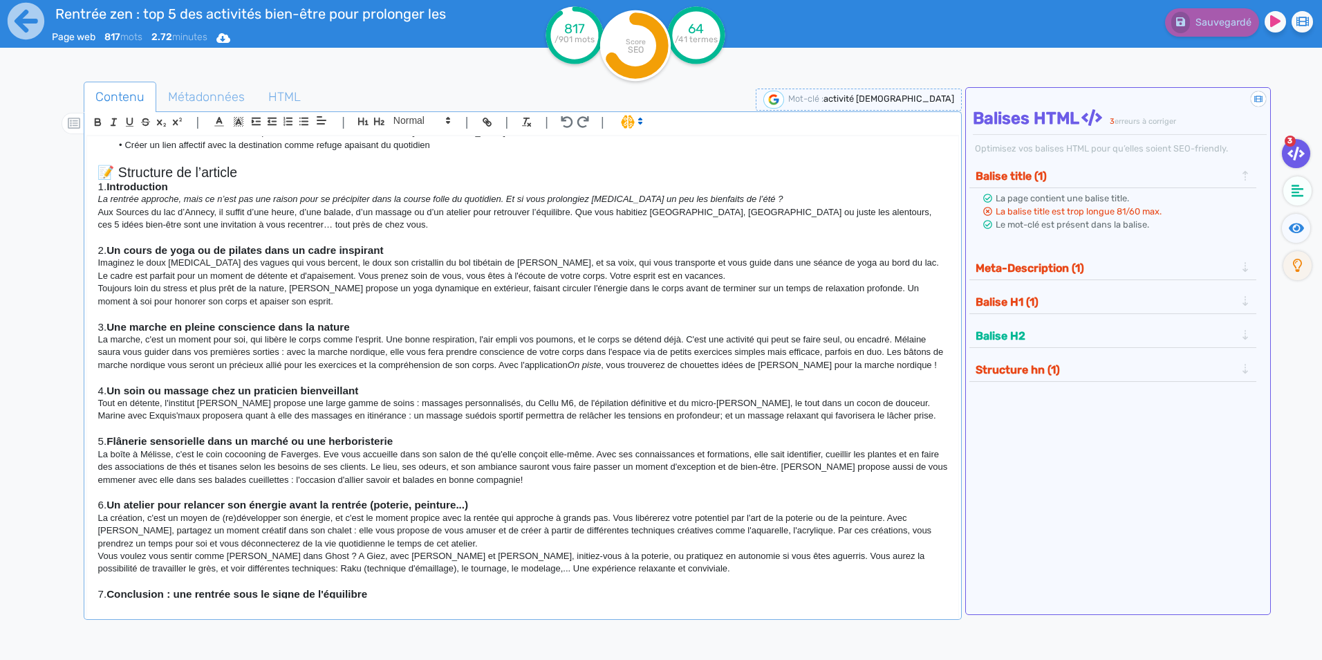
scroll to position [138, 0]
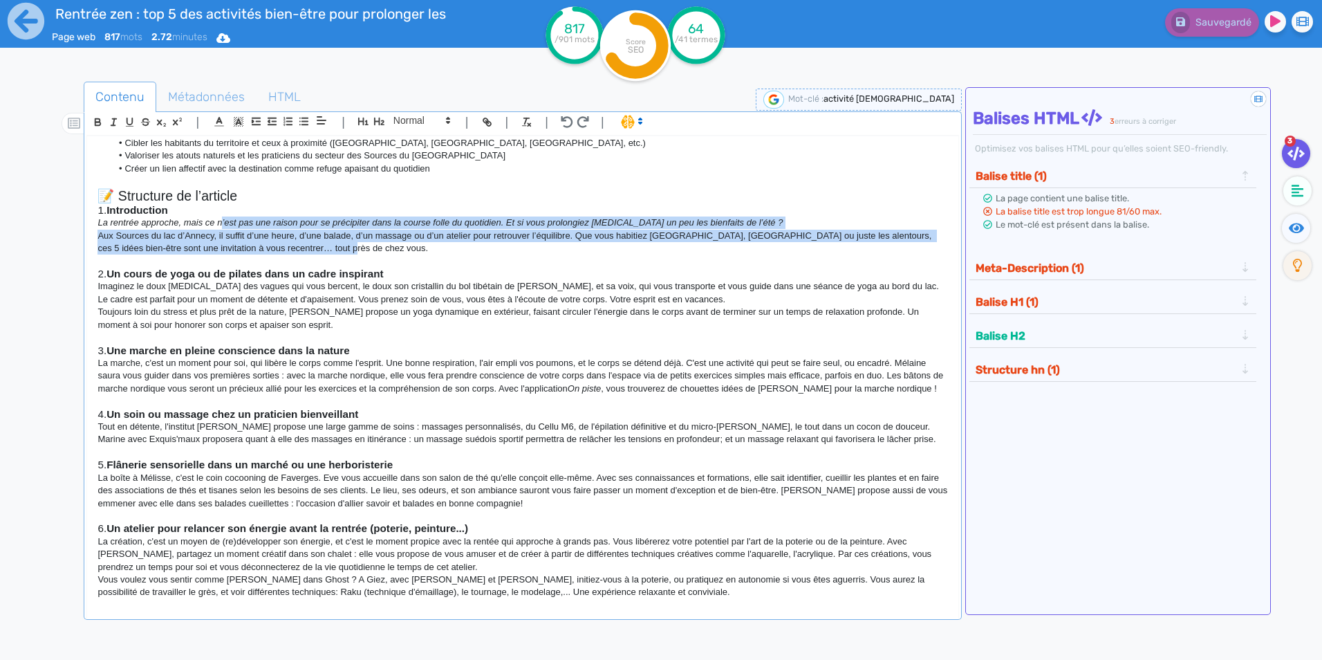
drag, startPoint x: 222, startPoint y: 225, endPoint x: 606, endPoint y: 251, distance: 384.7
click at [606, 251] on div "🔍 SEO – Intentions & mots-clés Mots-clés principaux : rentrée zen activités bie…" at bounding box center [522, 367] width 871 height 462
click at [606, 251] on p "Aux Sources du lac d’Annecy, il suffit d’une heure, d’une balade, d’un massage …" at bounding box center [523, 243] width 850 height 26
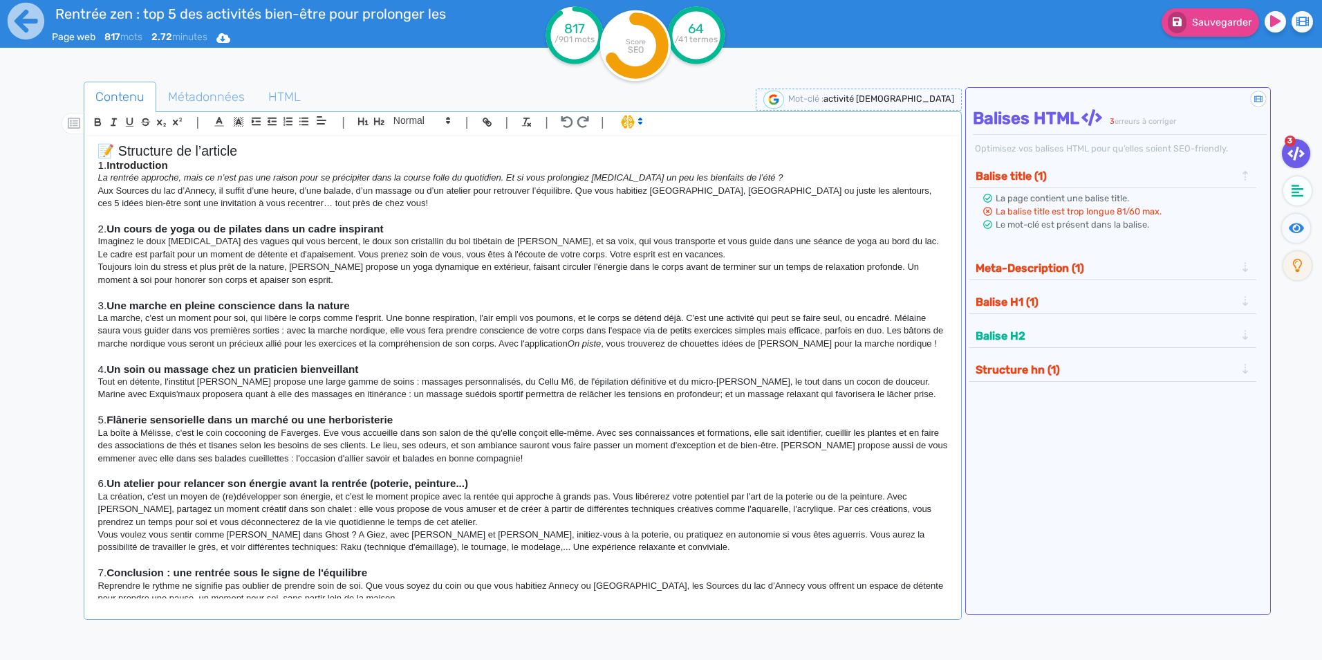
scroll to position [207, 0]
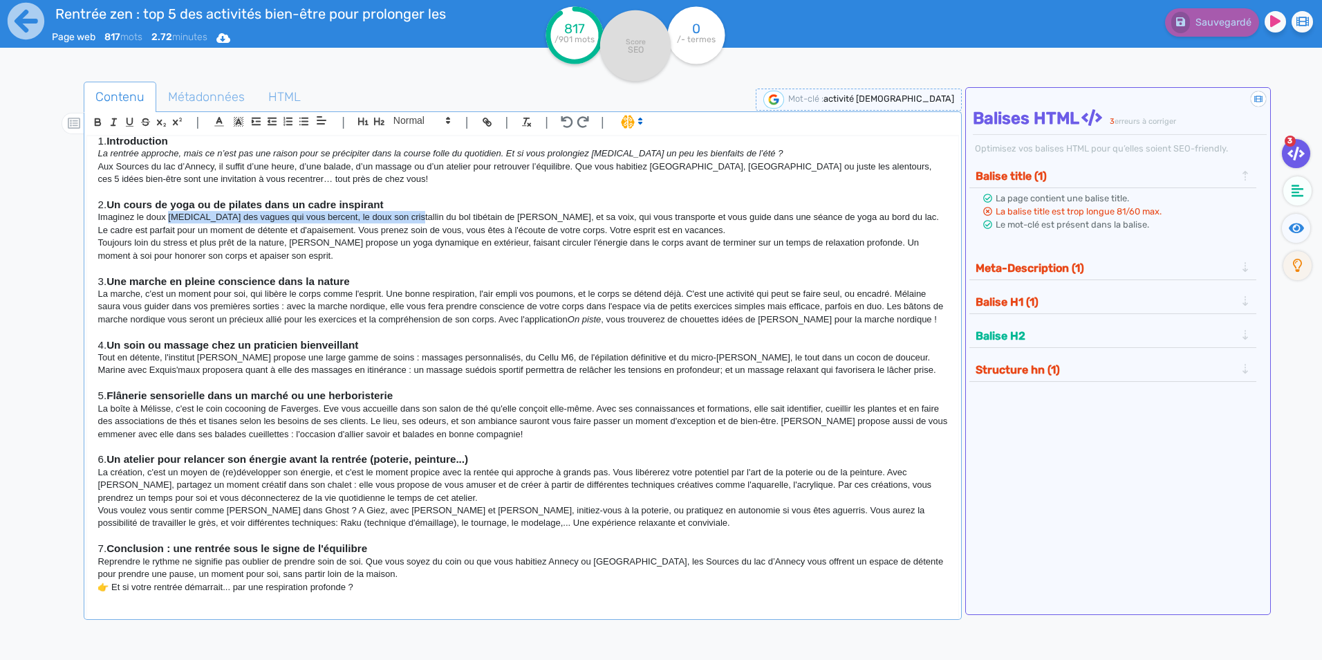
drag, startPoint x: 170, startPoint y: 216, endPoint x: 402, endPoint y: 222, distance: 231.8
click at [402, 222] on p "Imaginez le doux [MEDICAL_DATA] des vagues qui vous bercent, le doux son crista…" at bounding box center [523, 224] width 850 height 26
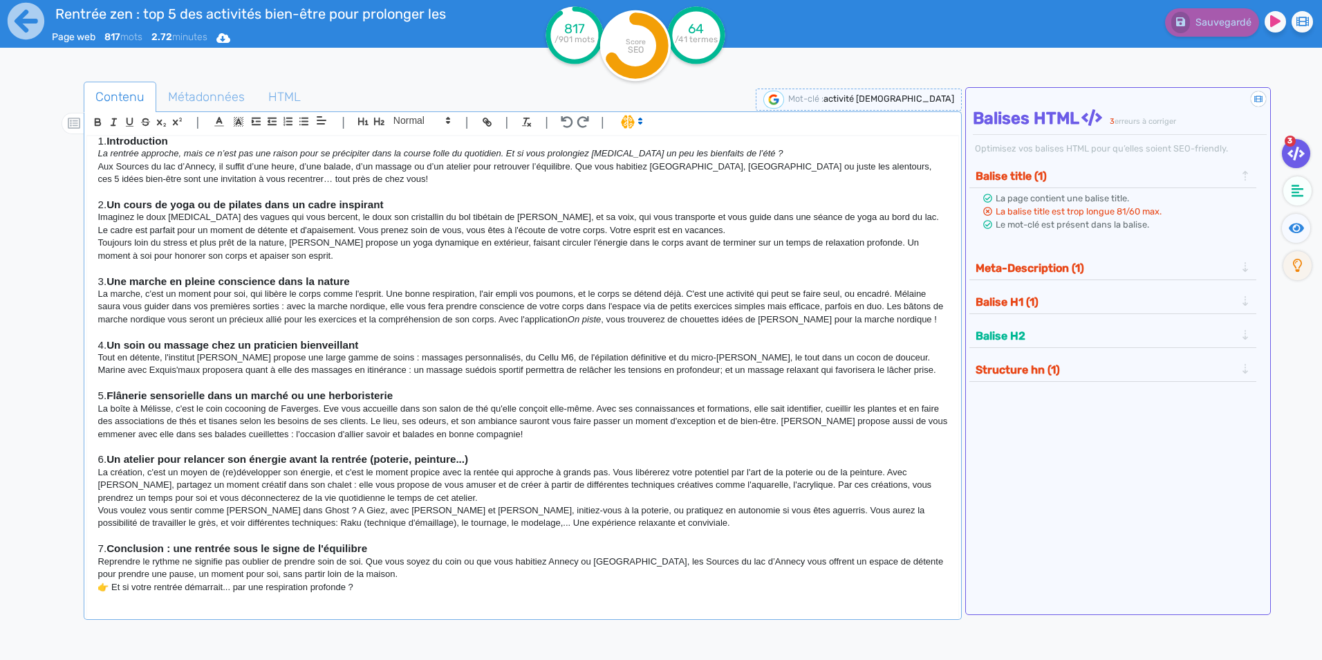
click at [371, 245] on p "Toujours loin du stress et plus prêt de la nature, [PERSON_NAME] propose un yog…" at bounding box center [523, 250] width 850 height 26
click at [329, 215] on p "Imaginez le doux [MEDICAL_DATA] des vagues qui vous bercent, le doux son crista…" at bounding box center [523, 224] width 850 height 26
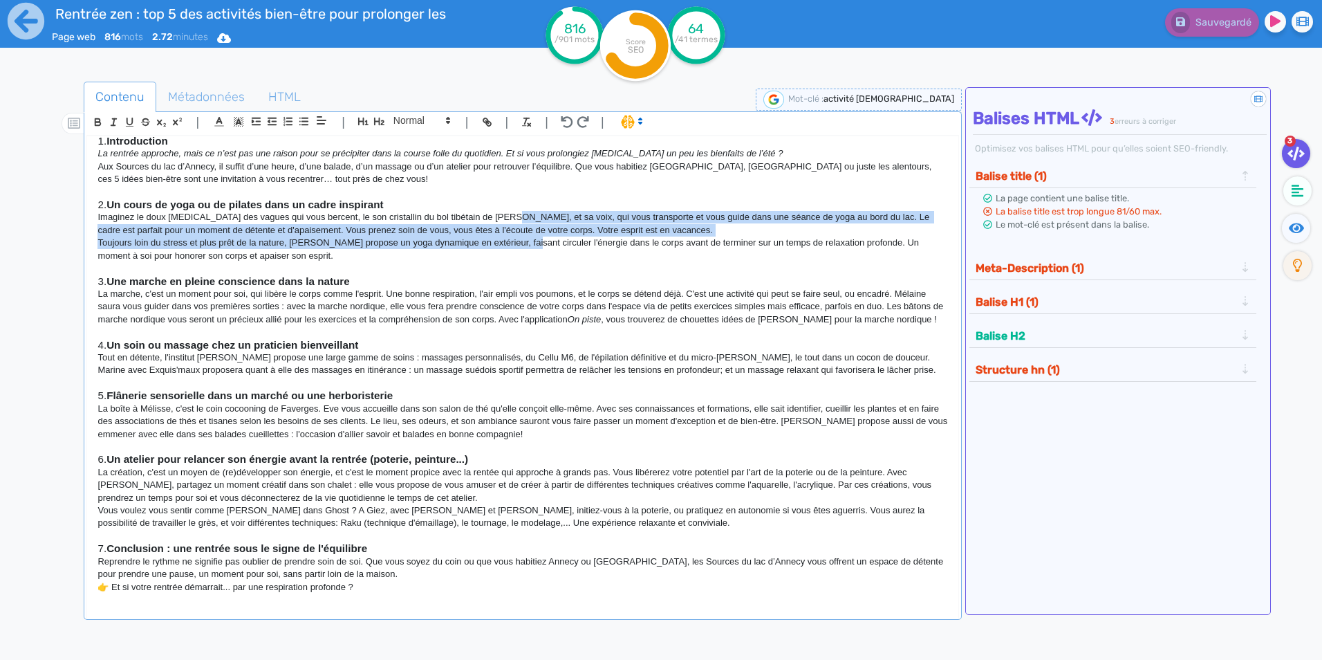
drag, startPoint x: 494, startPoint y: 212, endPoint x: 526, endPoint y: 244, distance: 44.5
click at [526, 244] on div "🔍 SEO – Intentions & mots-clés Mots-clés principaux : rentrée zen activités bie…" at bounding box center [522, 367] width 871 height 462
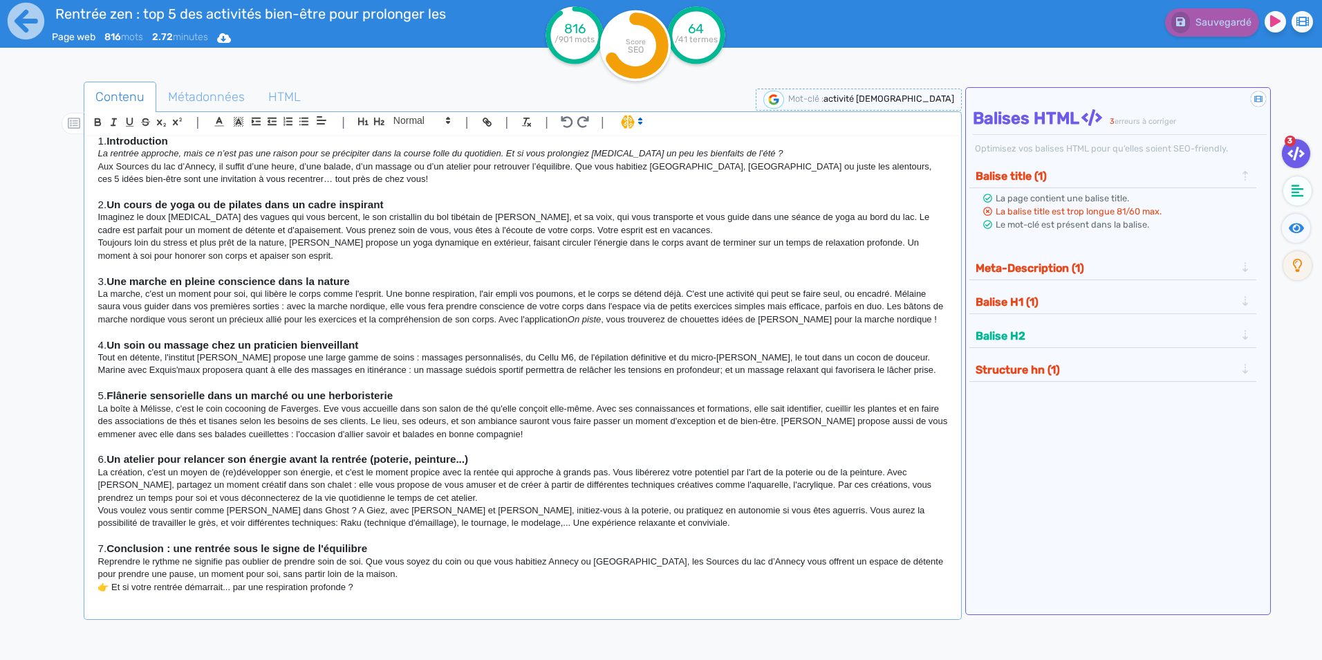
click at [443, 257] on p "Toujours loin du stress et plus prêt de la nature, [PERSON_NAME] propose un yog…" at bounding box center [523, 250] width 850 height 26
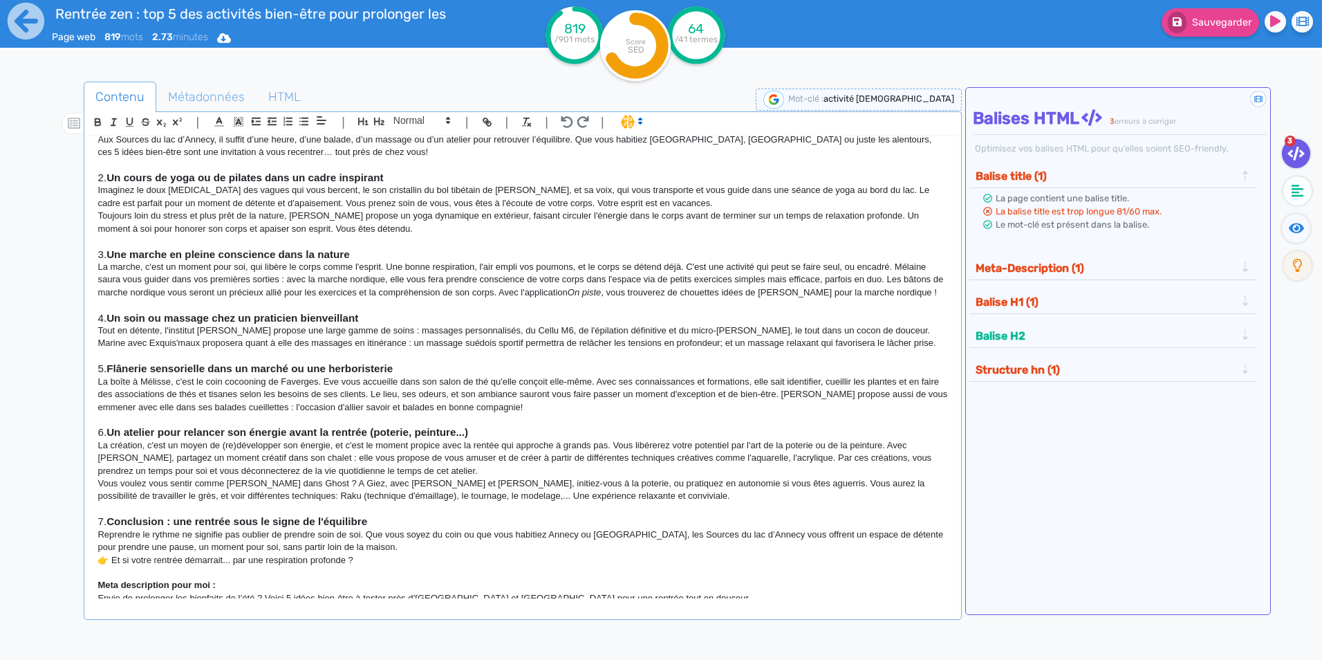
scroll to position [249, 0]
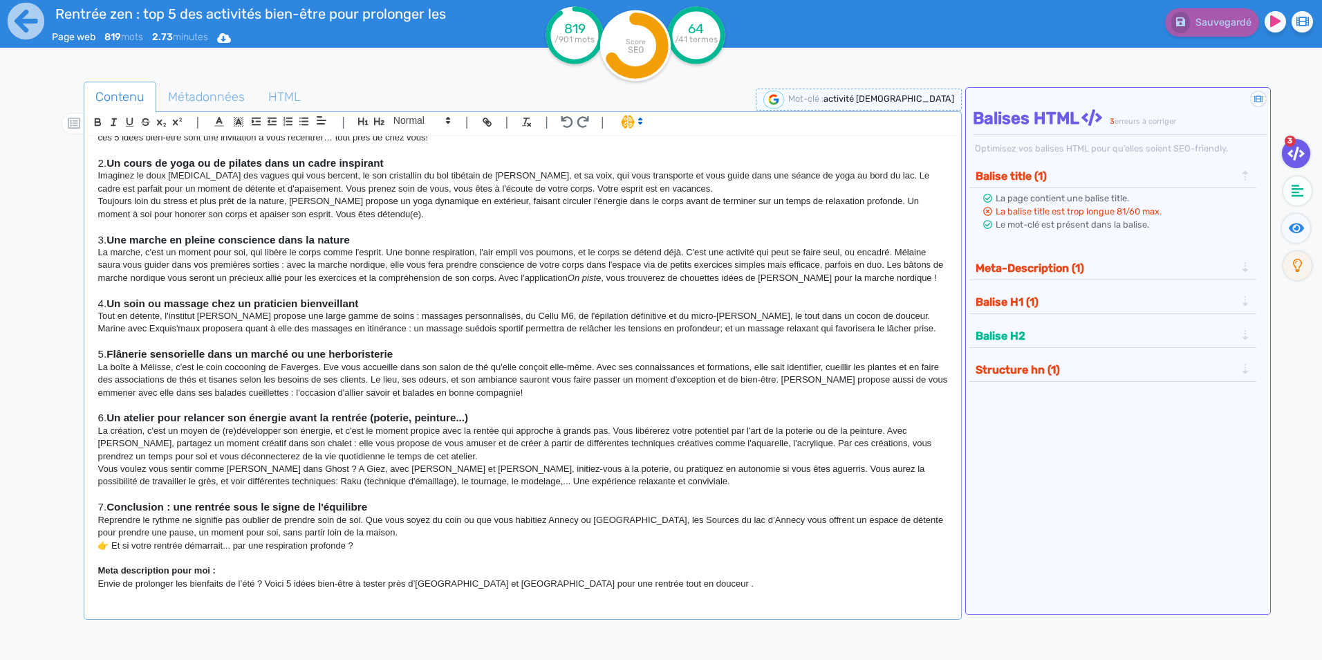
click at [545, 450] on p "La création, c'est un moyen de (re)développer son énergie, et c'est le moment p…" at bounding box center [523, 444] width 850 height 38
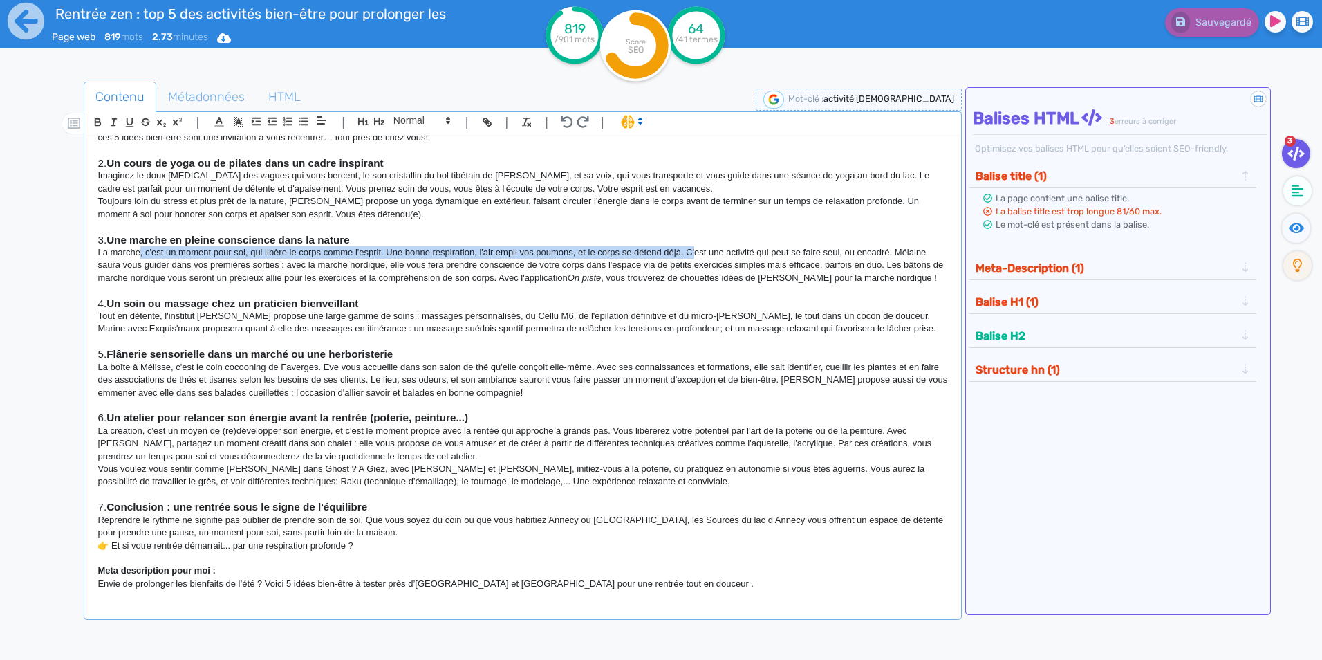
drag, startPoint x: 139, startPoint y: 253, endPoint x: 694, endPoint y: 248, distance: 554.7
click at [694, 248] on p "La marche, c'est un moment pour soi, qui libère le corps comme l'esprit. Une bo…" at bounding box center [523, 265] width 850 height 38
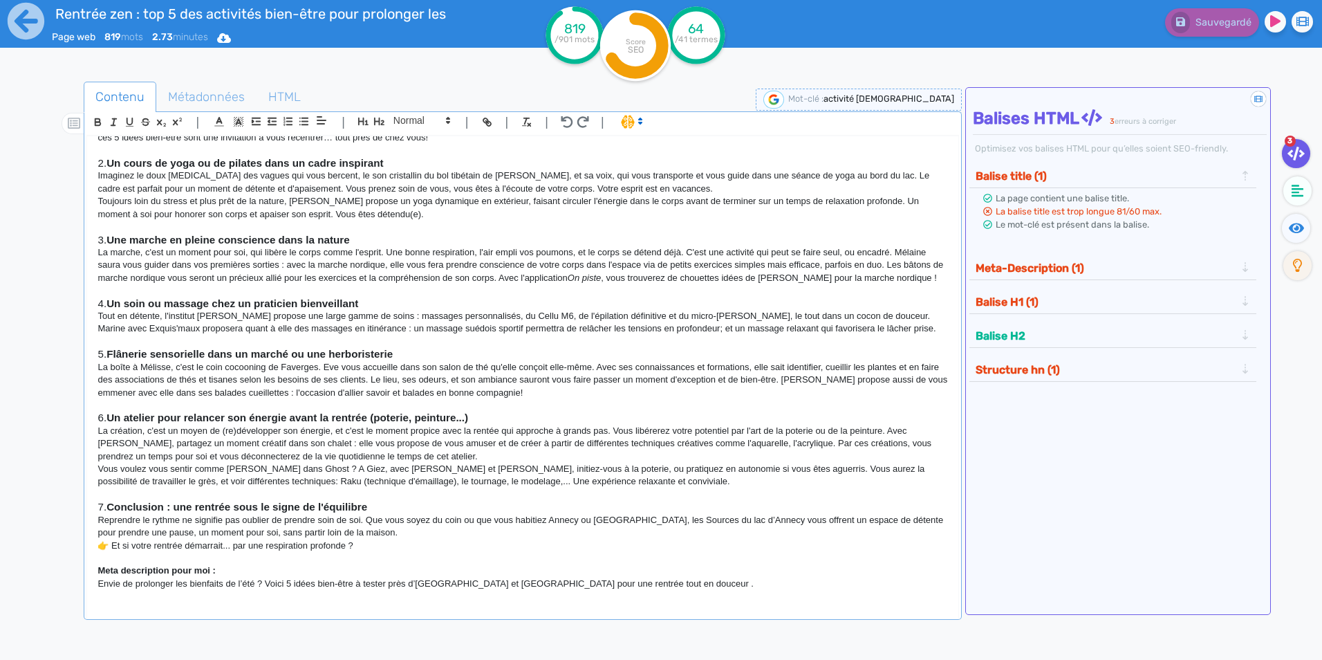
click at [382, 212] on p "Toujours loin du stress et plus prêt de la nature, [PERSON_NAME] propose un yog…" at bounding box center [523, 208] width 850 height 26
click at [311, 357] on strong "Flânerie sensorielle dans un marché ou une herboristerie" at bounding box center [250, 354] width 286 height 12
click at [817, 263] on p "La marche, c'est un moment pour soi, qui libère le corps comme l'esprit. Une bo…" at bounding box center [523, 265] width 850 height 38
click at [585, 361] on p "La boîte à Mélisse, c'est le coin cocooning de Faverges. Eve vous accueille dan…" at bounding box center [523, 380] width 850 height 38
click at [720, 277] on p "La marche, c'est un moment pour soi, qui libère le corps comme l'esprit. Une bo…" at bounding box center [523, 265] width 850 height 38
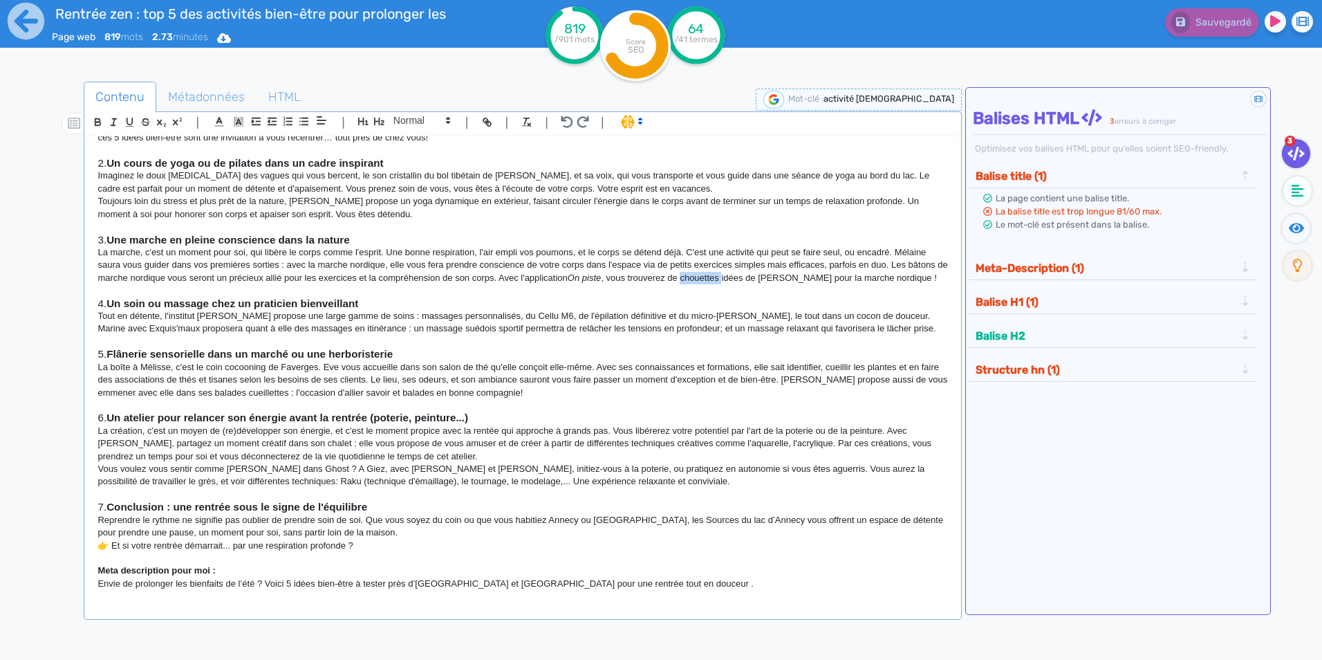
click at [720, 277] on p "La marche, c'est un moment pour soi, qui libère le corps comme l'esprit. Une bo…" at bounding box center [523, 265] width 850 height 38
click at [445, 329] on p "Marine avec Exquis'maux proposera quant à elle des massages en itinérance : un …" at bounding box center [523, 328] width 850 height 12
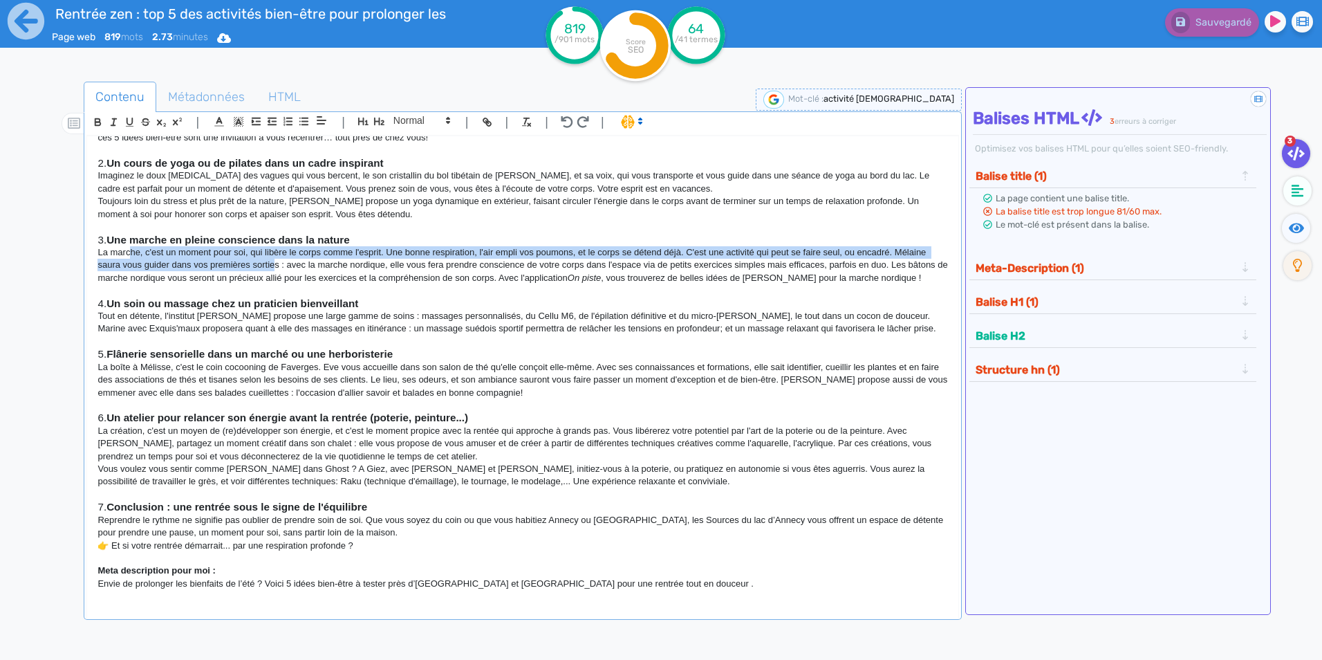
drag, startPoint x: 133, startPoint y: 248, endPoint x: 274, endPoint y: 261, distance: 141.8
click at [274, 261] on p "La marche, c'est un moment pour soi, qui libère le corps comme l'esprit. Une bo…" at bounding box center [523, 265] width 850 height 38
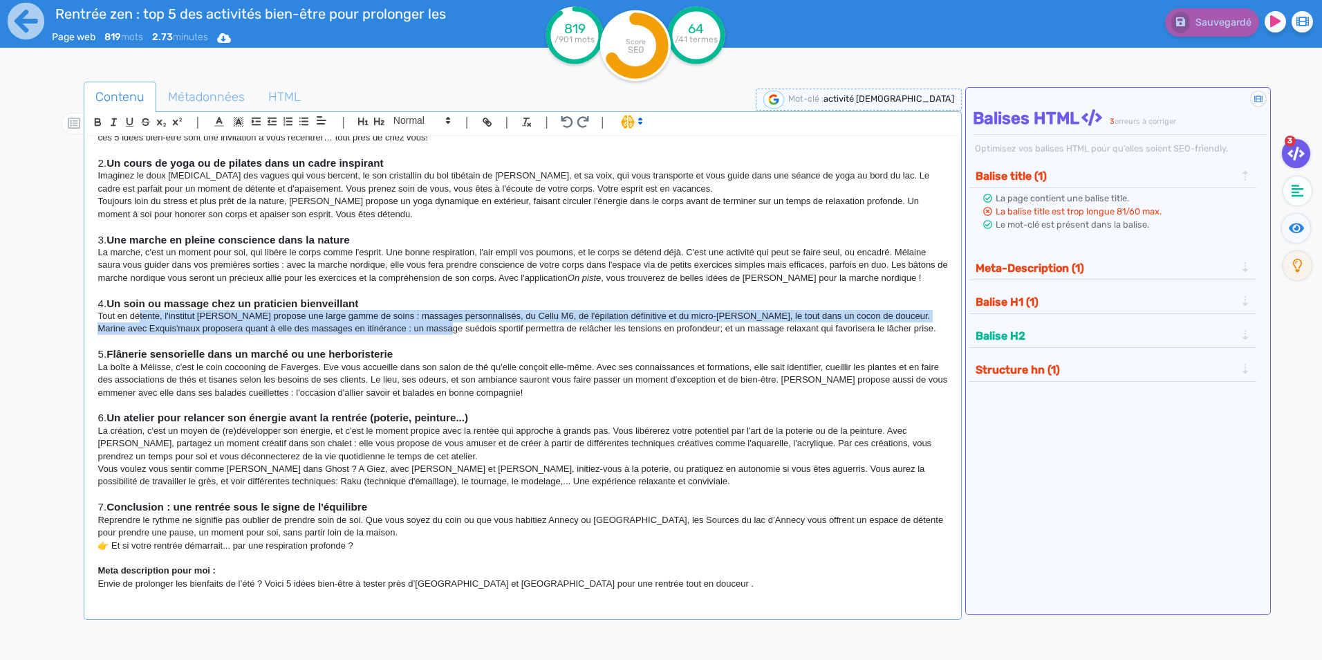
drag, startPoint x: 140, startPoint y: 317, endPoint x: 452, endPoint y: 332, distance: 311.6
click at [452, 332] on div "🔍 SEO – Intentions & mots-clés Mots-clés principaux : rentrée zen activités bie…" at bounding box center [522, 367] width 871 height 462
click at [183, 332] on p "Marine avec Exquis'maux proposera quant à elle des massages en itinérance : un …" at bounding box center [523, 328] width 850 height 12
click at [220, 316] on p "Tout en détente, l'institut [PERSON_NAME] propose une large gamme de soins : ma…" at bounding box center [523, 316] width 850 height 12
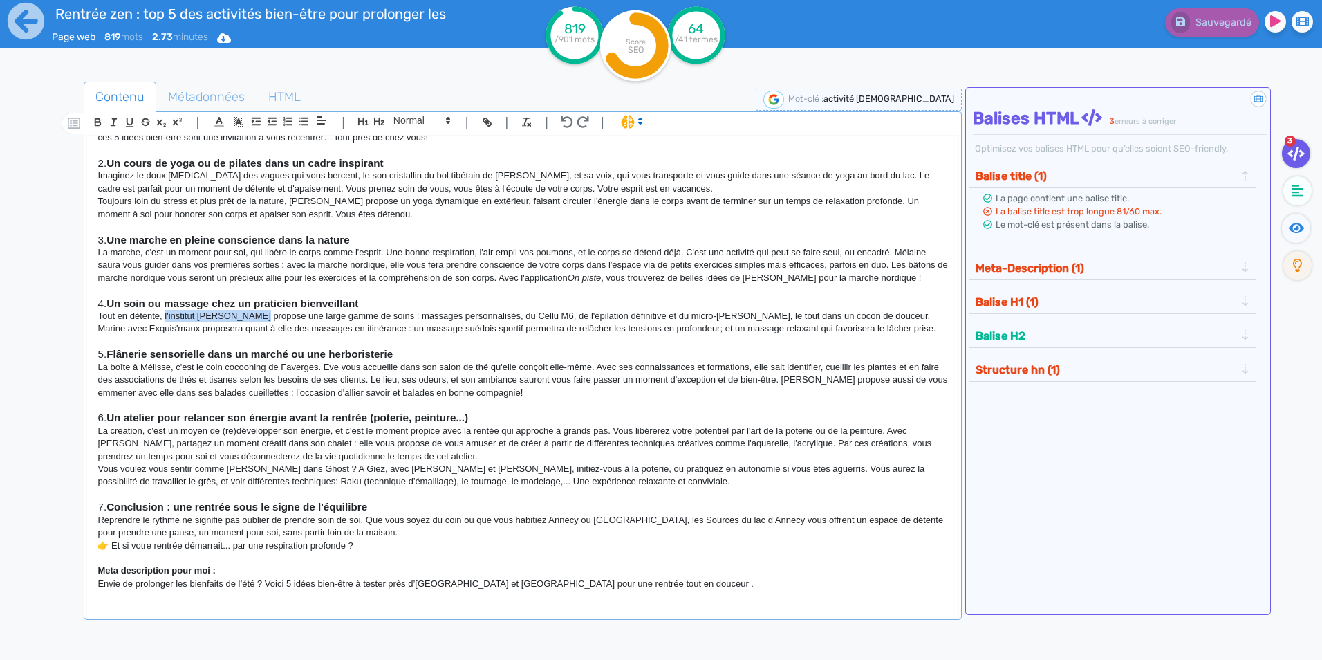
drag, startPoint x: 249, startPoint y: 317, endPoint x: 165, endPoint y: 313, distance: 83.8
click at [165, 313] on p "Tout en détente, l'institut [PERSON_NAME] propose une large gamme de soins : ma…" at bounding box center [523, 316] width 850 height 12
click at [118, 124] on icon "button" at bounding box center [114, 122] width 12 height 12
drag, startPoint x: 148, startPoint y: 331, endPoint x: 202, endPoint y: 329, distance: 54.0
click at [202, 329] on p "Marine avec Exquis'maux proposera quant à elle des massages en itinérance : un …" at bounding box center [523, 328] width 850 height 12
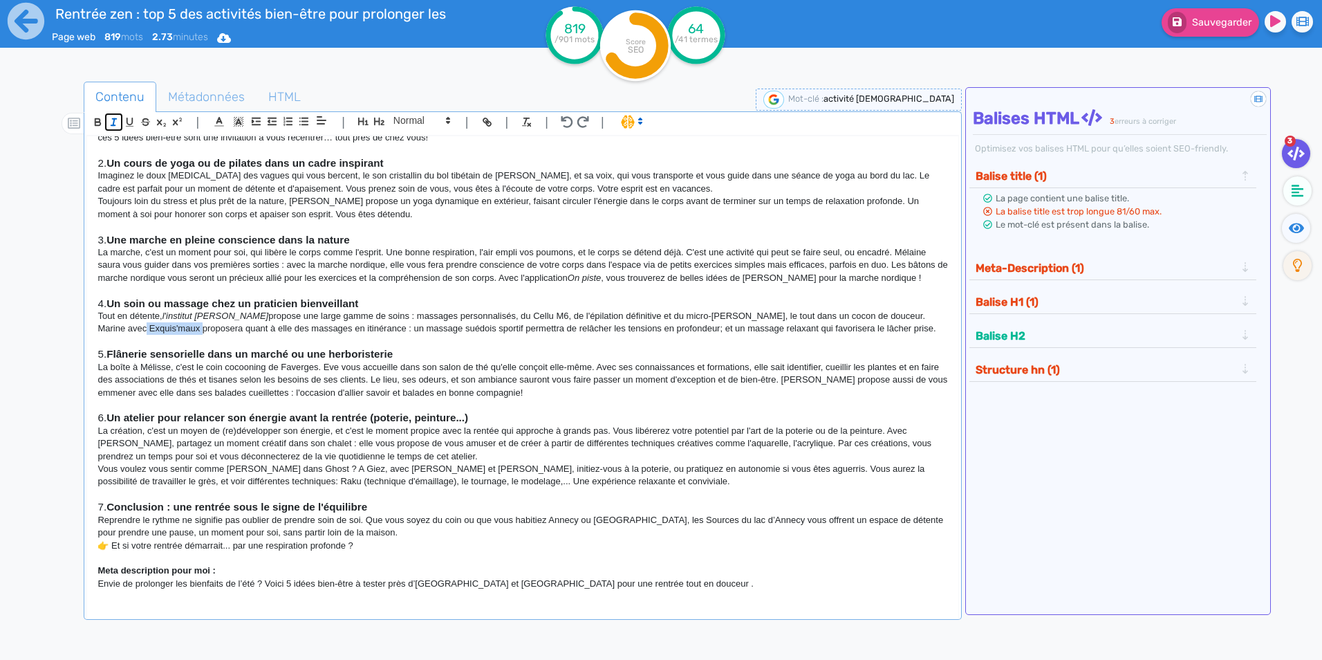
click at [111, 121] on icon "button" at bounding box center [114, 122] width 12 height 12
click at [387, 281] on p "La marche, c'est un moment pour soi, qui libère le corps comme l'esprit. Une bo…" at bounding box center [523, 265] width 850 height 38
click at [380, 329] on p "Marine avec Exquis'maux proposera quant à elle des massages en itinérance : un …" at bounding box center [523, 328] width 850 height 12
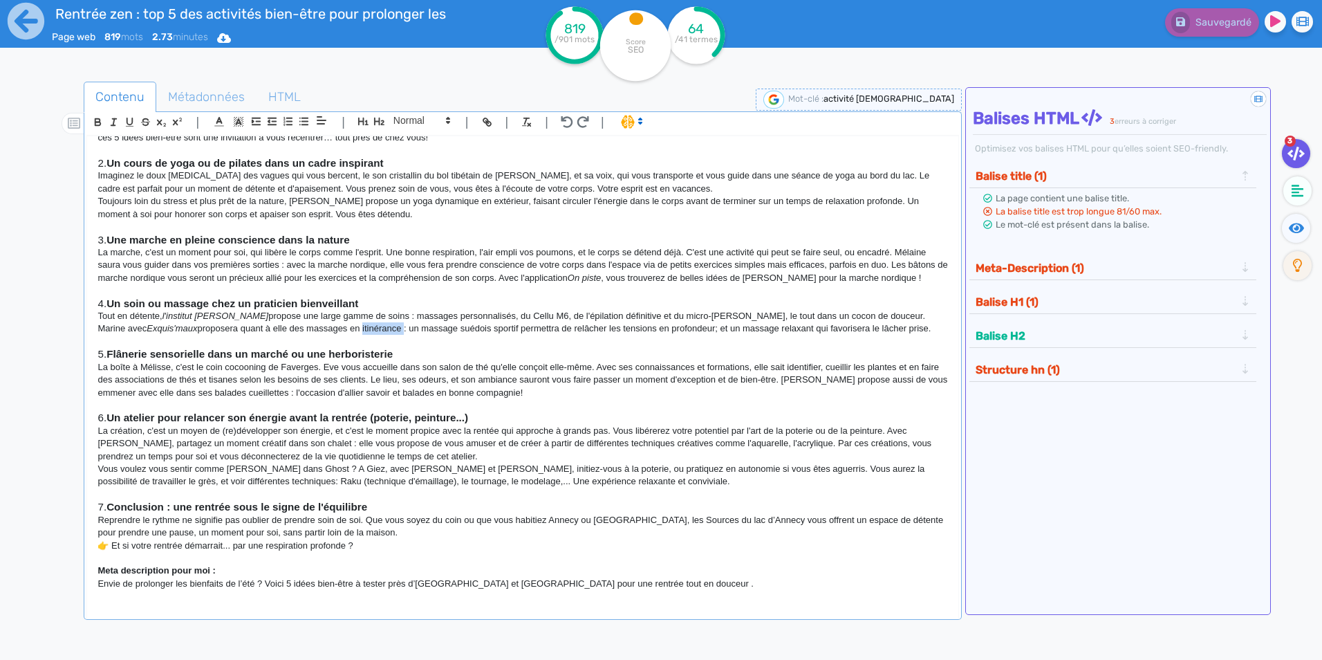
click at [380, 329] on p "Marine avec Exquis'maux proposera quant à elle des massages en itinérance : un …" at bounding box center [523, 328] width 850 height 12
click at [579, 257] on p "La marche, c'est un moment pour soi, qui libère le corps comme l'esprit. Une bo…" at bounding box center [523, 265] width 850 height 38
drag, startPoint x: 95, startPoint y: 367, endPoint x: 169, endPoint y: 367, distance: 74.7
click at [169, 367] on div "🔍 SEO – Intentions & mots-clés Mots-clés principaux : rentrée zen activités bie…" at bounding box center [522, 367] width 871 height 462
click at [118, 122] on icon "button" at bounding box center [114, 122] width 12 height 12
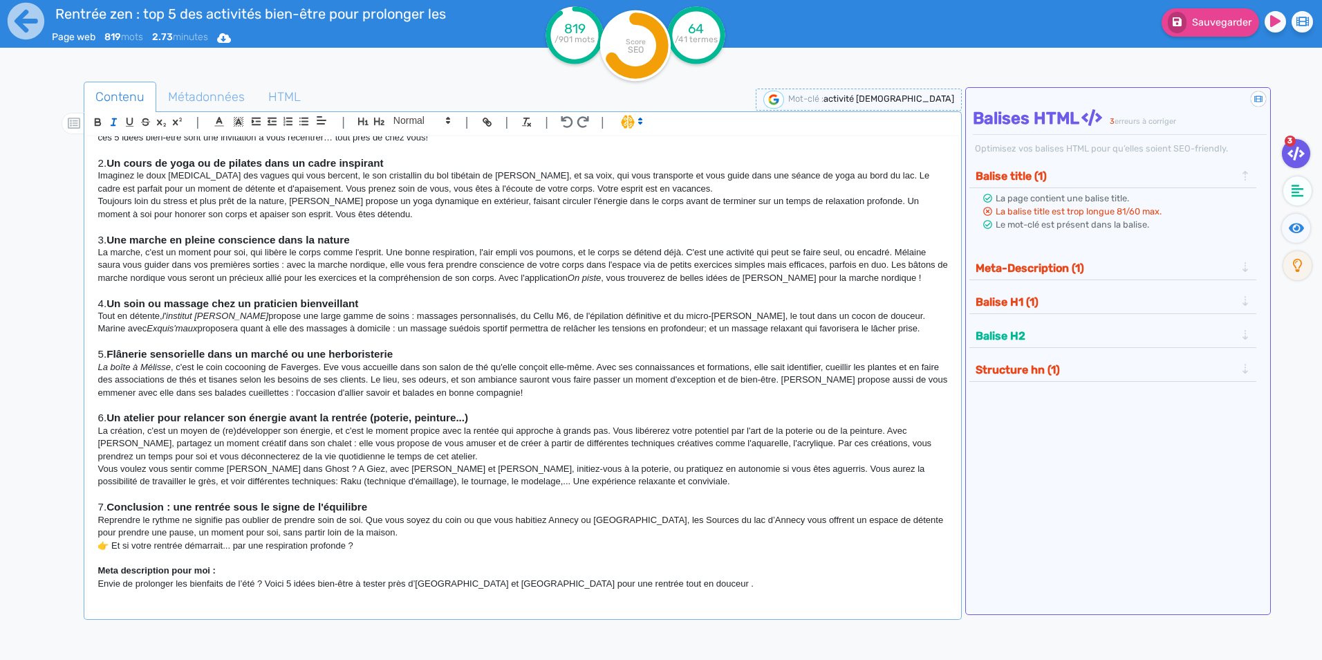
click at [230, 381] on p "La boîte à Mélisse , c'est le coin cocooning de Faverges. Eve vous accueille da…" at bounding box center [523, 380] width 850 height 38
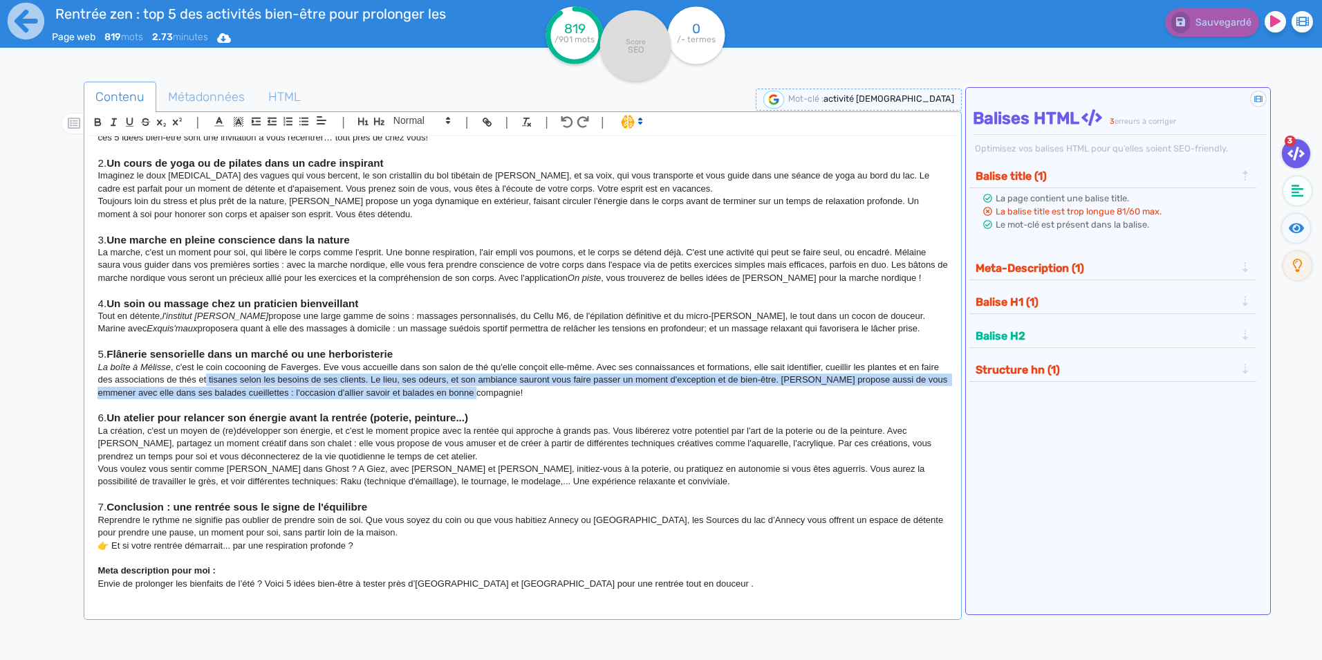
drag, startPoint x: 226, startPoint y: 377, endPoint x: 551, endPoint y: 394, distance: 325.5
click at [551, 394] on p "La boîte à Mélisse , c'est le coin cocooning de Faverges. Eve vous accueille da…" at bounding box center [523, 380] width 850 height 38
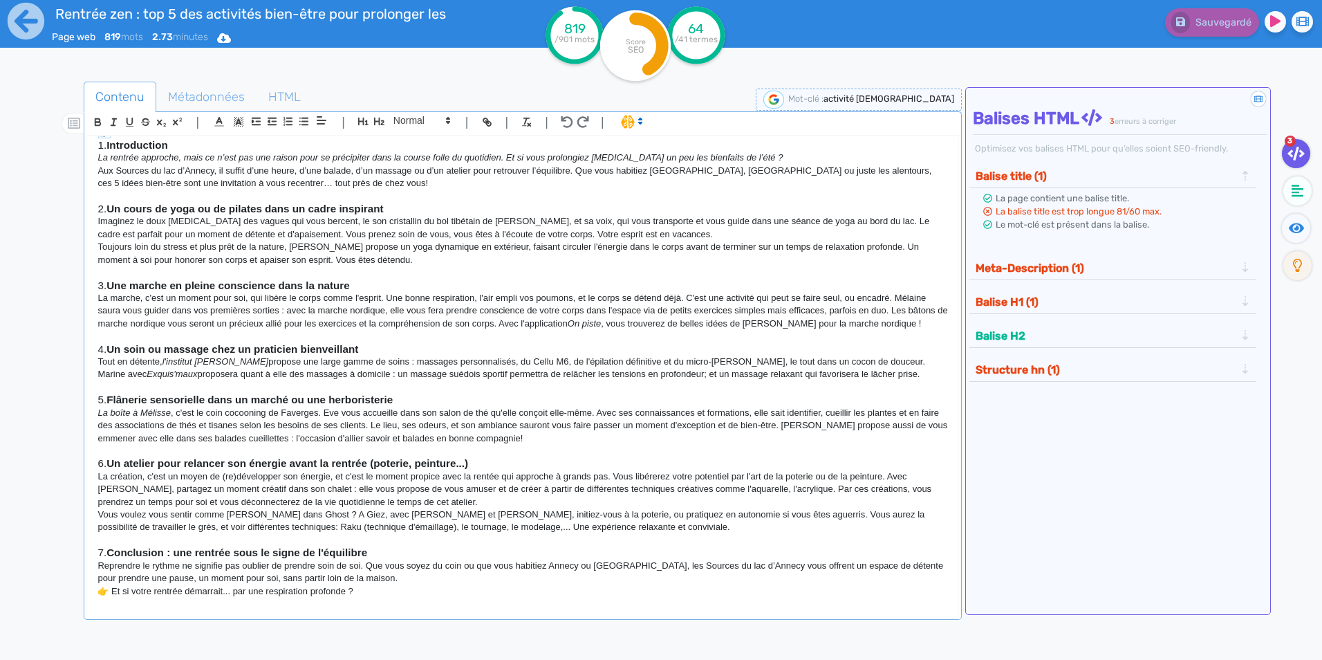
scroll to position [180, 0]
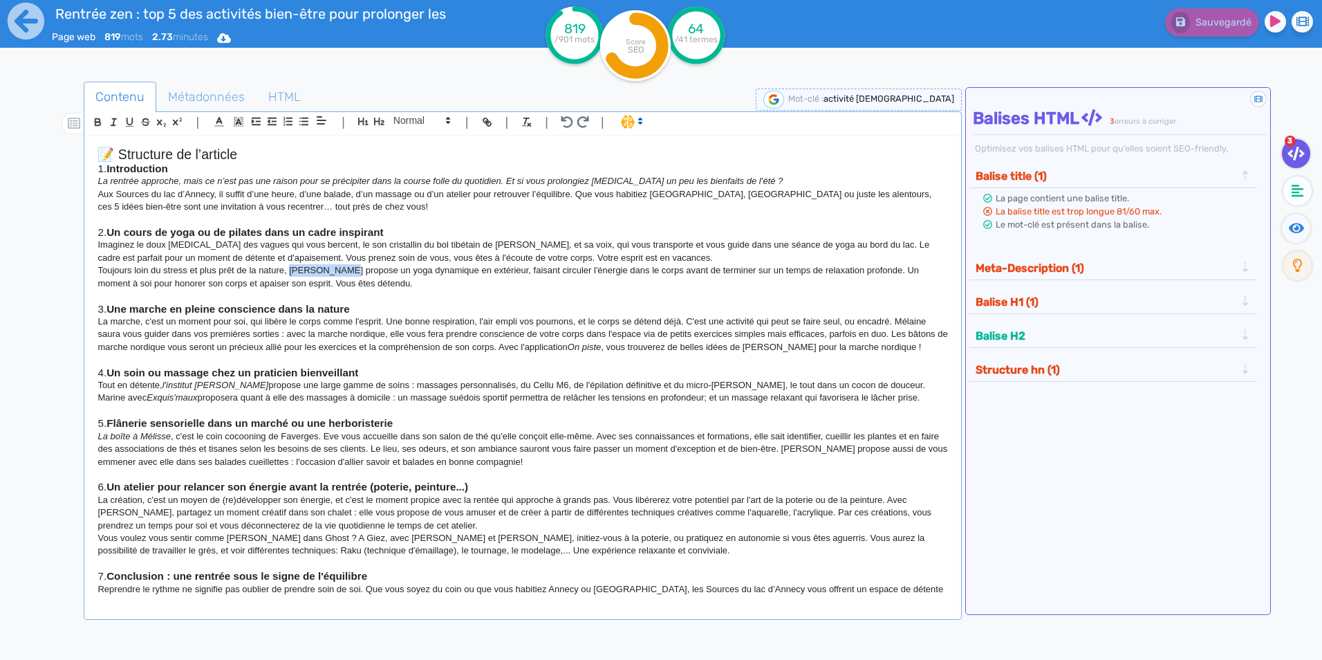
drag, startPoint x: 288, startPoint y: 268, endPoint x: 340, endPoint y: 271, distance: 52.0
click at [340, 271] on p "Toujours loin du stress et plus prêt de la nature, [PERSON_NAME] propose un yog…" at bounding box center [523, 277] width 850 height 26
click at [113, 124] on line "button" at bounding box center [113, 122] width 1 height 6
click at [423, 317] on p "La marche, c'est un moment pour soi, qui libère le corps comme l'esprit. Une bo…" at bounding box center [523, 334] width 850 height 38
click at [450, 243] on p "Imaginez le doux [MEDICAL_DATA] des vagues qui vous bercent, le son cristallin …" at bounding box center [523, 252] width 850 height 26
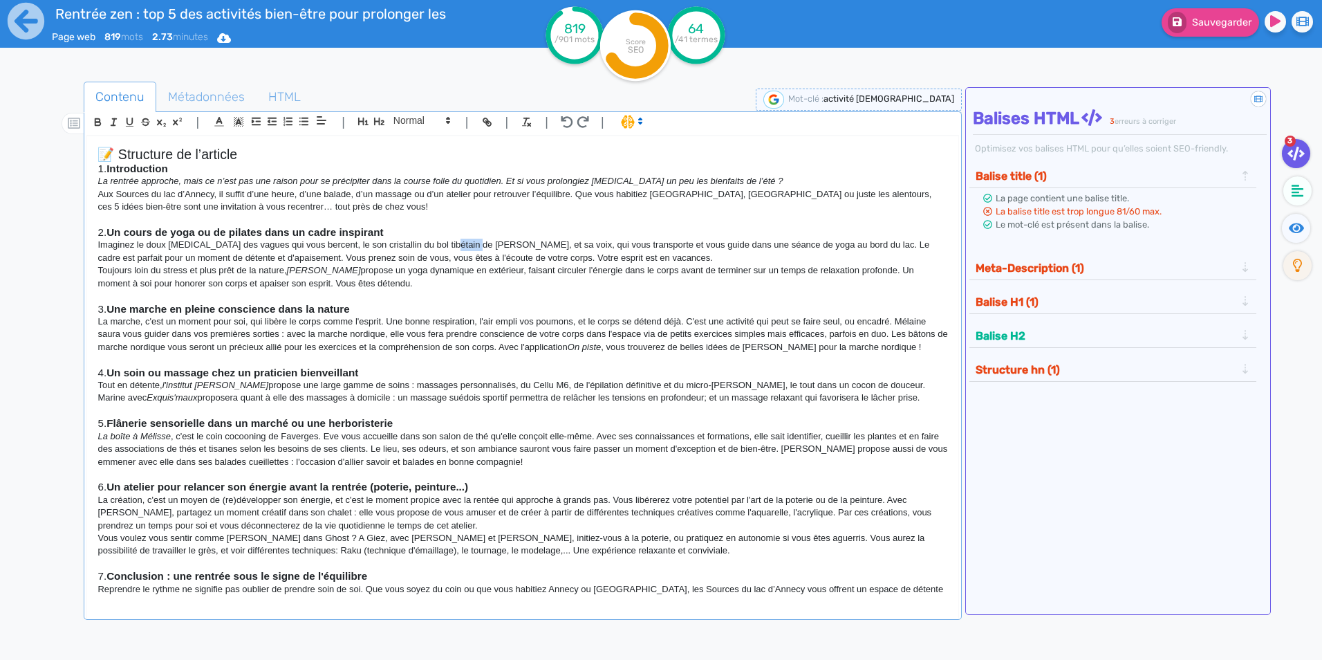
click at [450, 243] on p "Imaginez le doux [MEDICAL_DATA] des vagues qui vous bercent, le son cristallin …" at bounding box center [523, 252] width 850 height 26
click at [115, 118] on icon "button" at bounding box center [114, 122] width 12 height 12
click at [464, 278] on p "Toujours loin du stress et plus prêt de la nature, [PERSON_NAME] propose un yog…" at bounding box center [523, 277] width 850 height 26
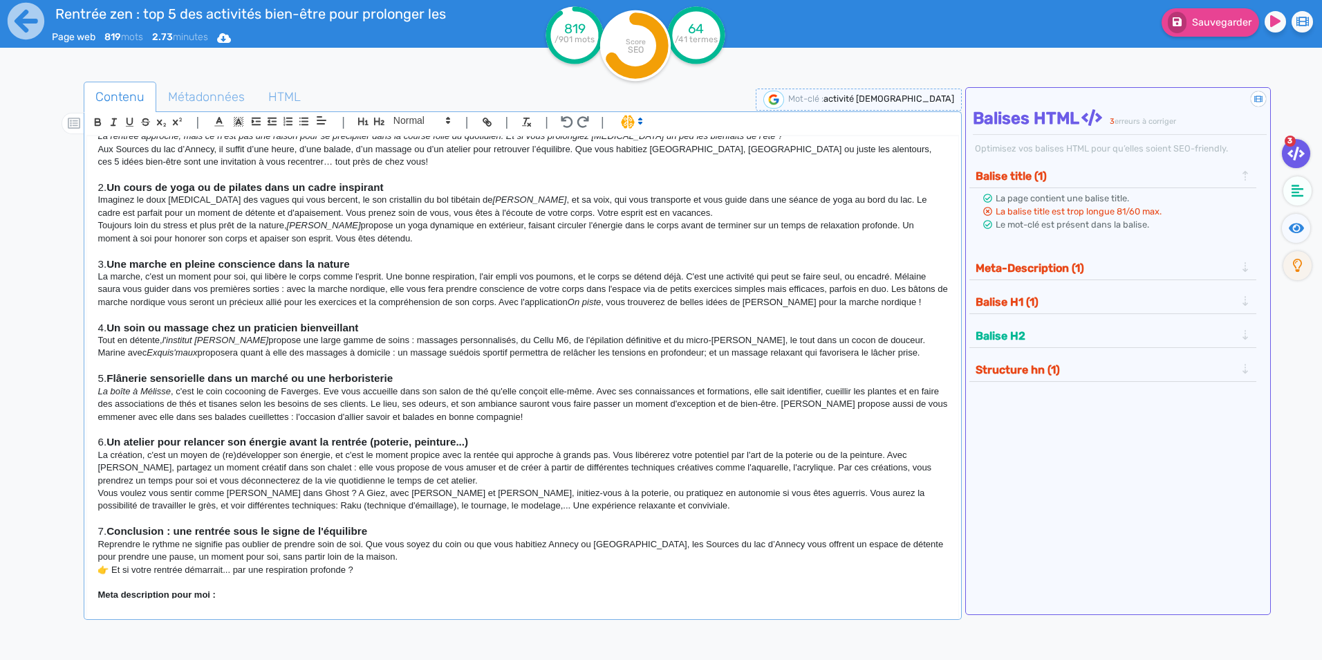
scroll to position [249, 0]
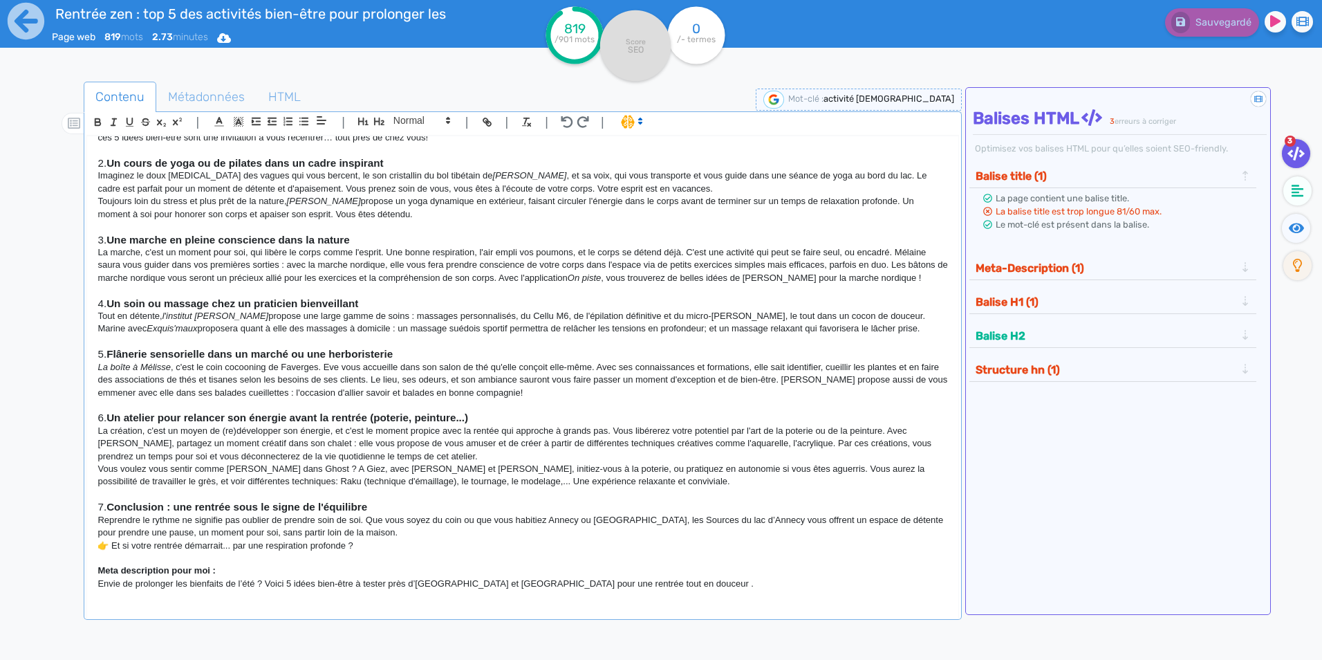
click at [914, 253] on p "La marche, c'est un moment pour soi, qui libère le corps comme l'esprit. Une bo…" at bounding box center [523, 265] width 850 height 38
click at [118, 122] on icon "button" at bounding box center [114, 122] width 12 height 12
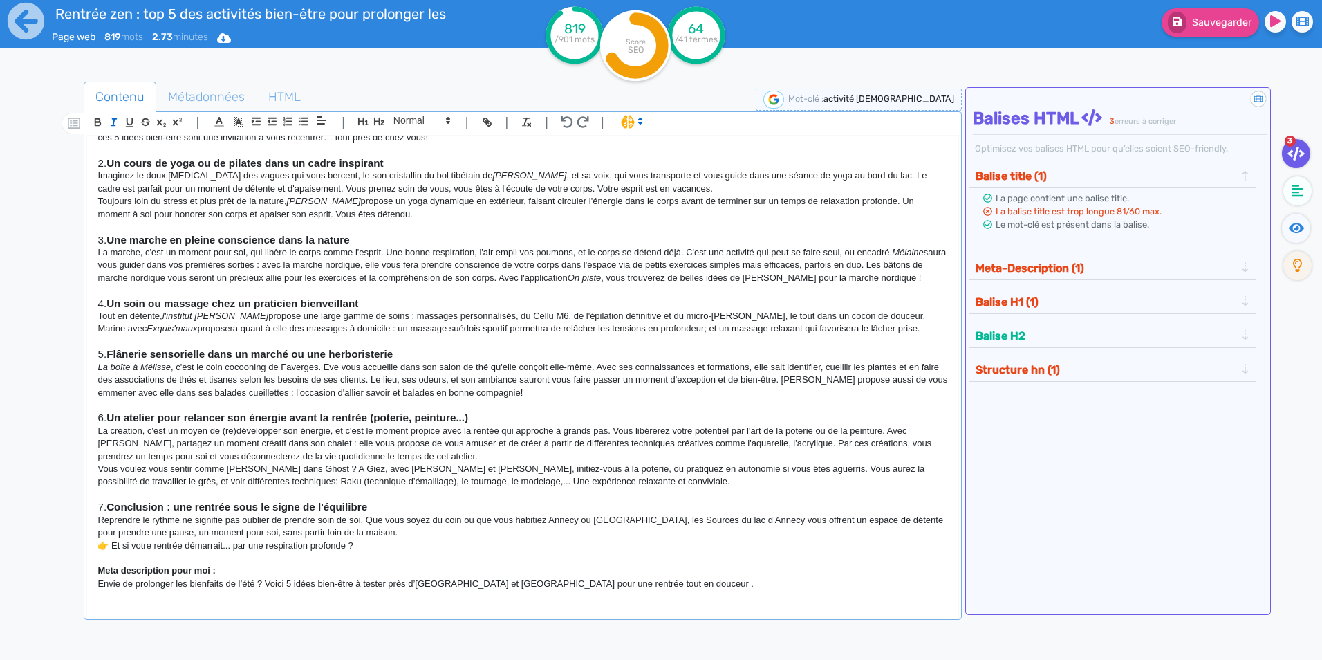
click at [586, 327] on p "Marine avec Exquis'maux proposera quant à elle des massages à domicile : un mas…" at bounding box center [523, 328] width 850 height 12
drag, startPoint x: 909, startPoint y: 432, endPoint x: 136, endPoint y: 421, distance: 772.6
click at [120, 446] on p "La création, c'est un moyen de (re)développer son énergie, et c'est le moment p…" at bounding box center [523, 444] width 850 height 38
click at [118, 122] on icon "button" at bounding box center [114, 122] width 12 height 12
click at [309, 331] on p "Marine avec Exquis'maux proposera quant à elle des massages à domicile : un mas…" at bounding box center [523, 328] width 850 height 12
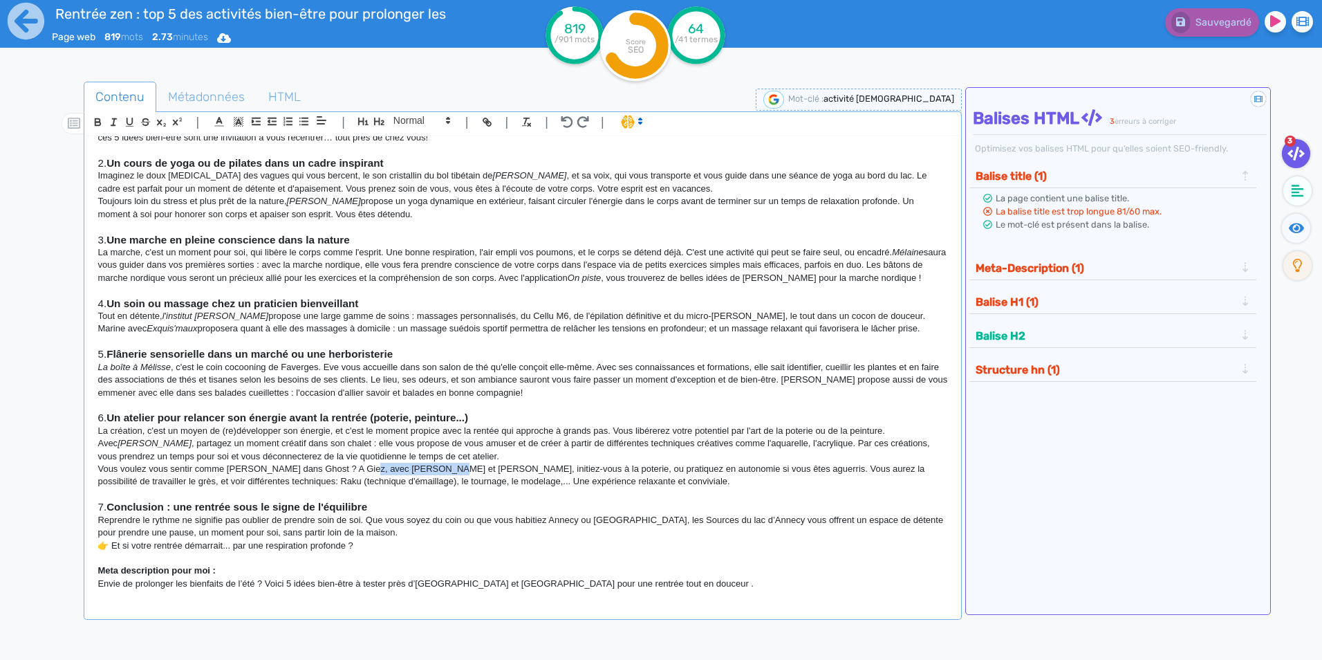
drag, startPoint x: 360, startPoint y: 465, endPoint x: 431, endPoint y: 465, distance: 71.2
click at [431, 465] on p "Vous voulez vous sentir comme [PERSON_NAME] dans Ghost ? A Giez, avec [PERSON_N…" at bounding box center [523, 476] width 850 height 26
drag, startPoint x: 118, startPoint y: 122, endPoint x: 231, endPoint y: 264, distance: 181.0
click at [118, 122] on icon "button" at bounding box center [114, 122] width 12 height 12
click at [469, 467] on p "Vous voulez vous sentir comme [PERSON_NAME] dans Ghost ? A Giez, avec [PERSON_N…" at bounding box center [523, 476] width 850 height 26
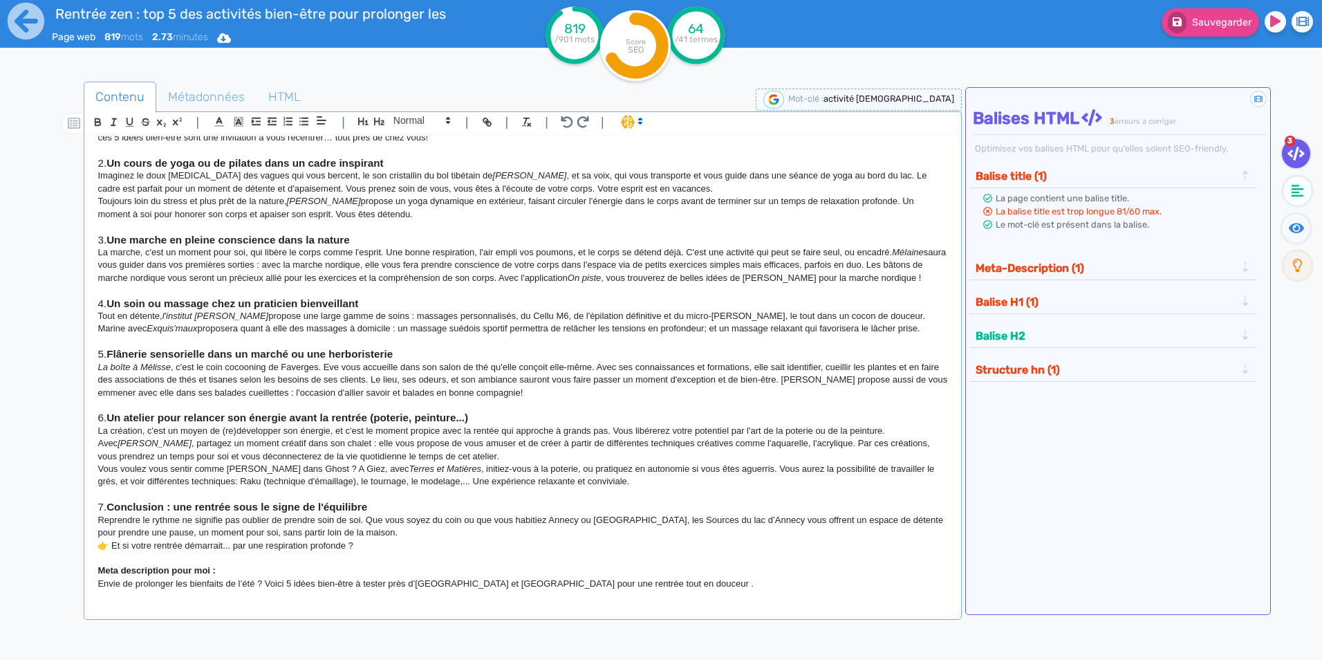
click at [558, 395] on p "La boîte à Mélisse , c'est le coin cocooning de Faverges. Eve vous accueille da…" at bounding box center [523, 380] width 850 height 38
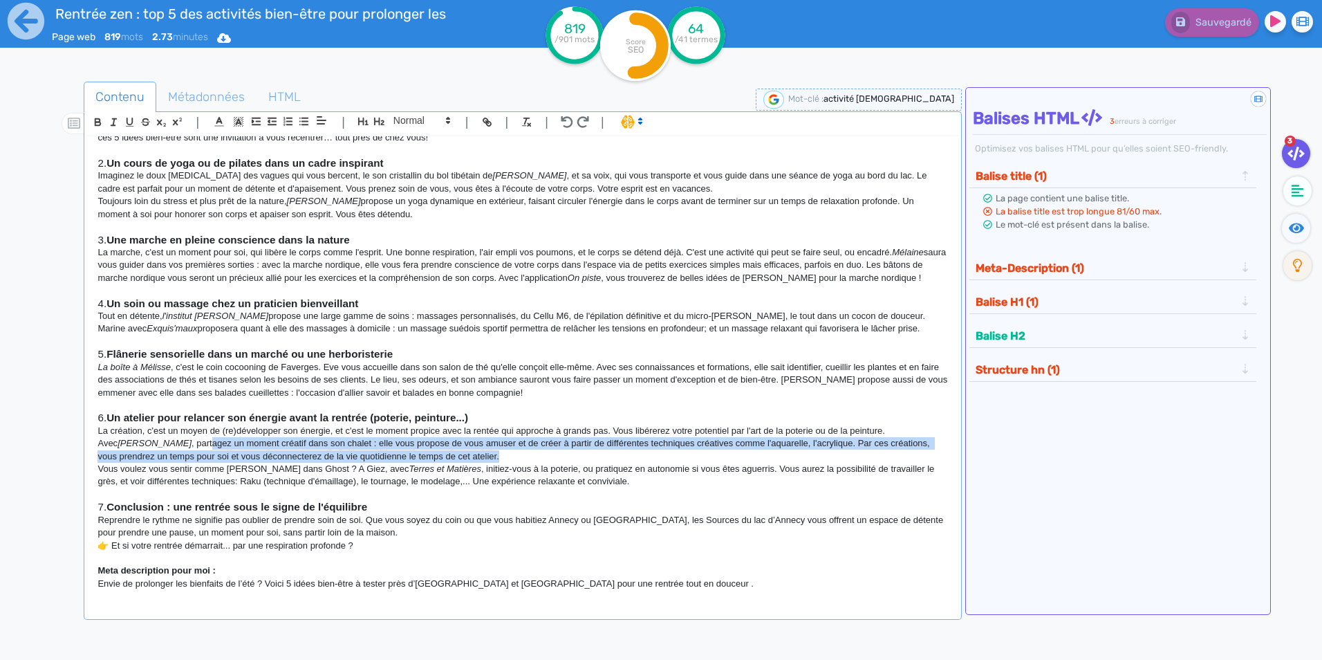
drag, startPoint x: 142, startPoint y: 442, endPoint x: 497, endPoint y: 460, distance: 355.2
click at [497, 460] on p "La création, c'est un moyen de (re)développer son énergie, et c'est le moment p…" at bounding box center [523, 444] width 850 height 38
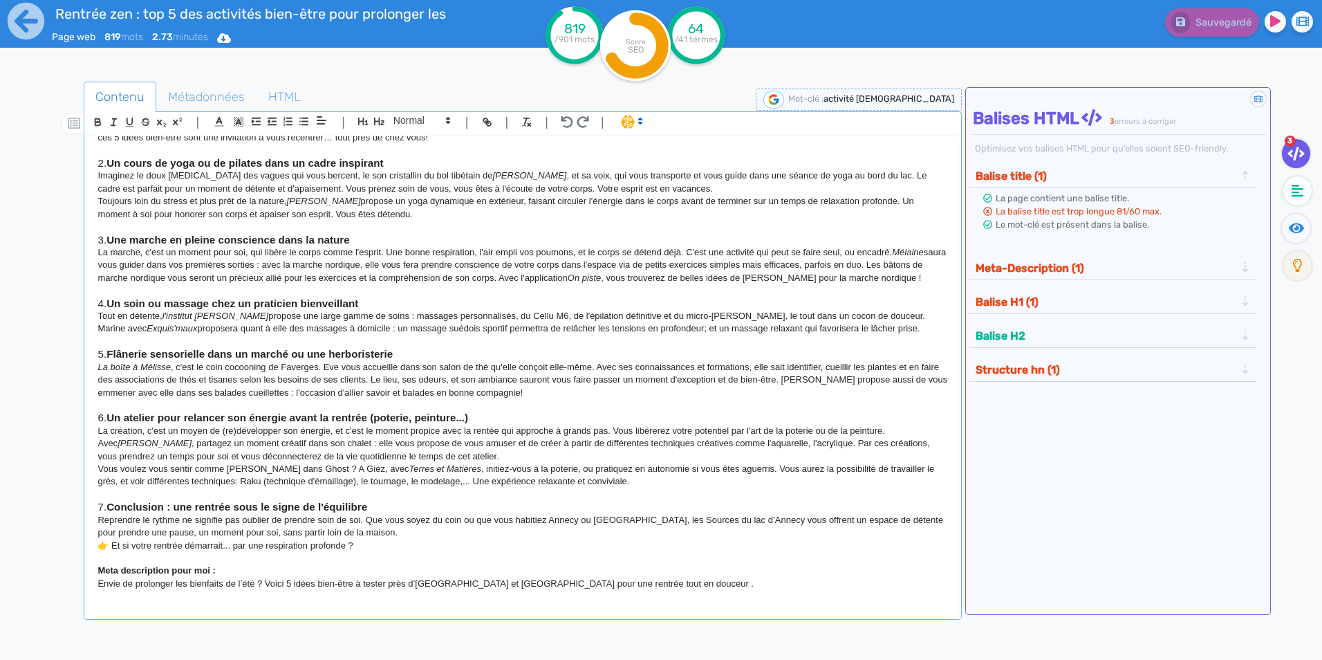
click at [398, 542] on p "👉 Et si votre rentrée démarrait... par une respiration profonde ?" at bounding box center [523, 545] width 850 height 12
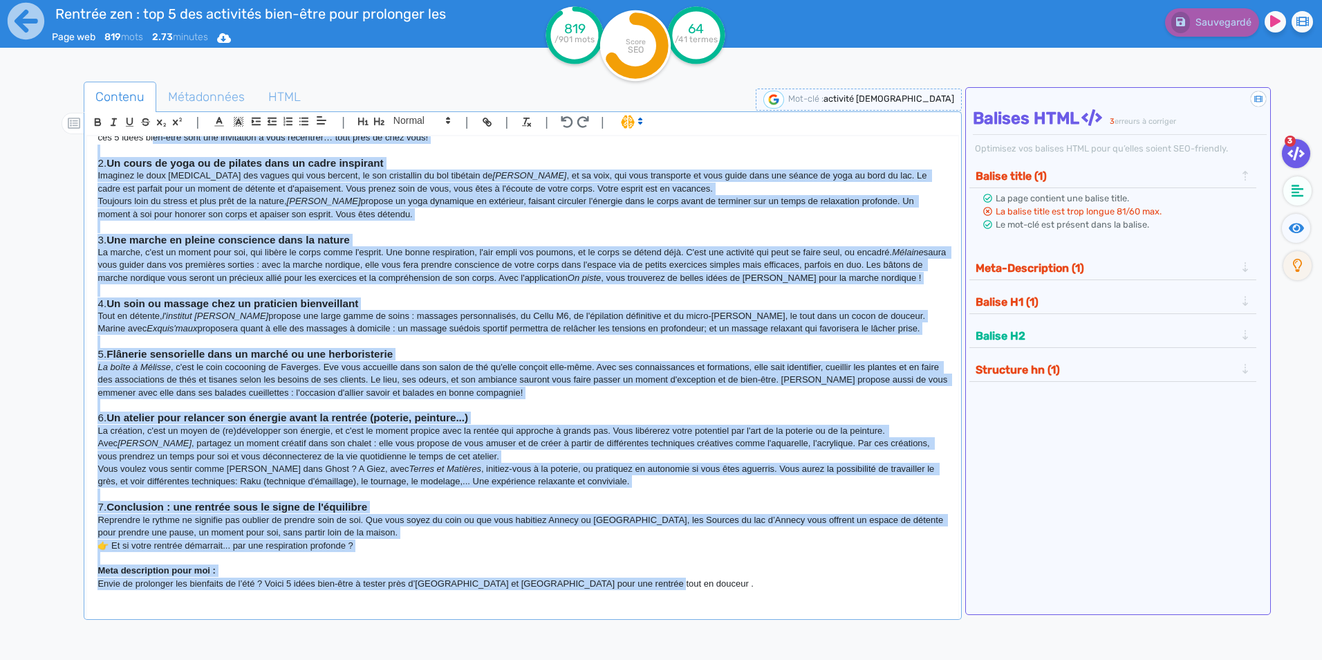
scroll to position [0, 0]
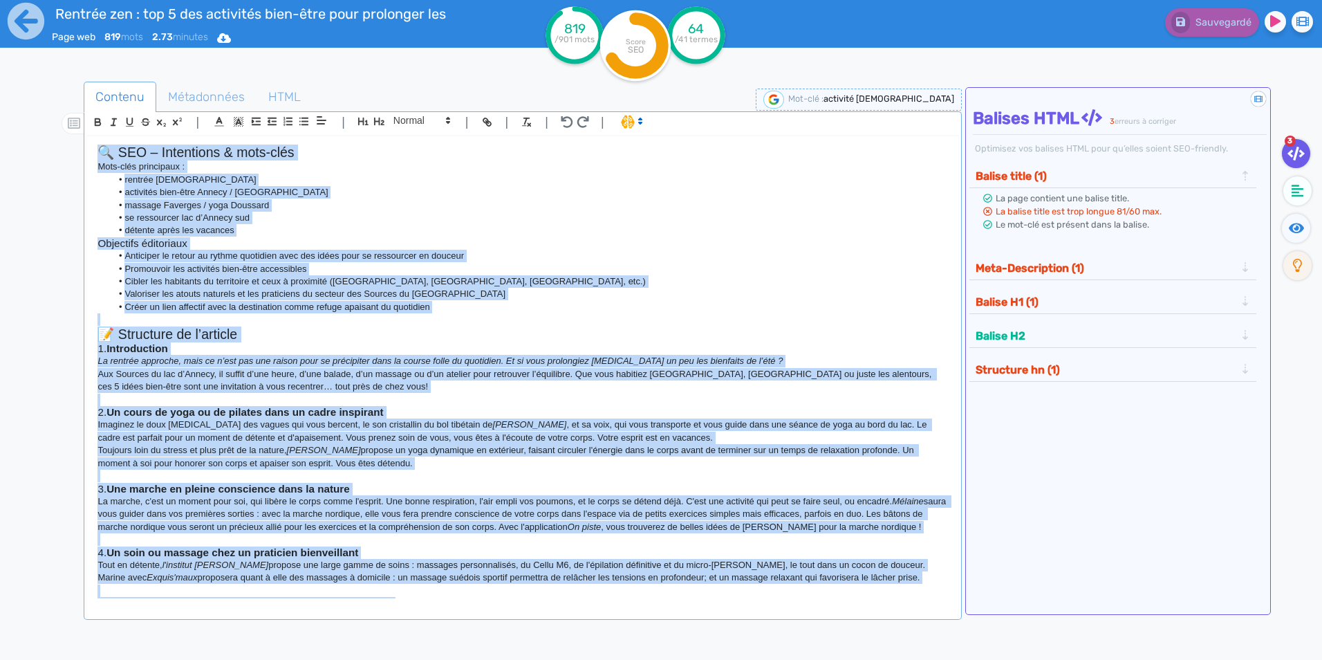
drag, startPoint x: 708, startPoint y: 589, endPoint x: -3, endPoint y: -51, distance: 956.4
click at [0, 0] on html "Rentrée zen : top 5 des activités bien-être pour prolonger les bienfaits de l'é…" at bounding box center [661, 330] width 1322 height 660
copy div "🔍 LOR – Ipsumdolor & sita-cons Adip-elit seddoeiusm : tempori utl etdolorem ali…"
click at [681, 208] on li "massage Faverges / yoga Doussard" at bounding box center [529, 205] width 837 height 12
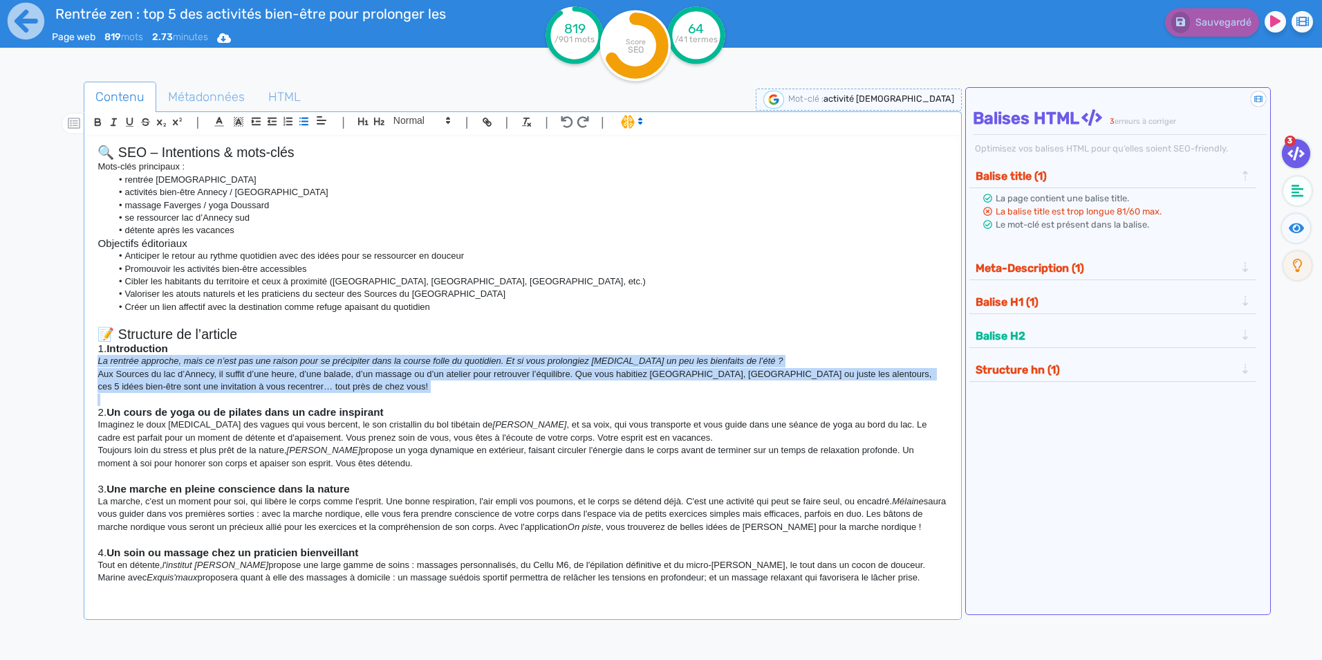
drag, startPoint x: 90, startPoint y: 358, endPoint x: 391, endPoint y: 401, distance: 304.6
click at [391, 401] on div "🔍 SEO – Intentions & mots-clés Mots-clés principaux : rentrée zen activités bie…" at bounding box center [522, 367] width 871 height 462
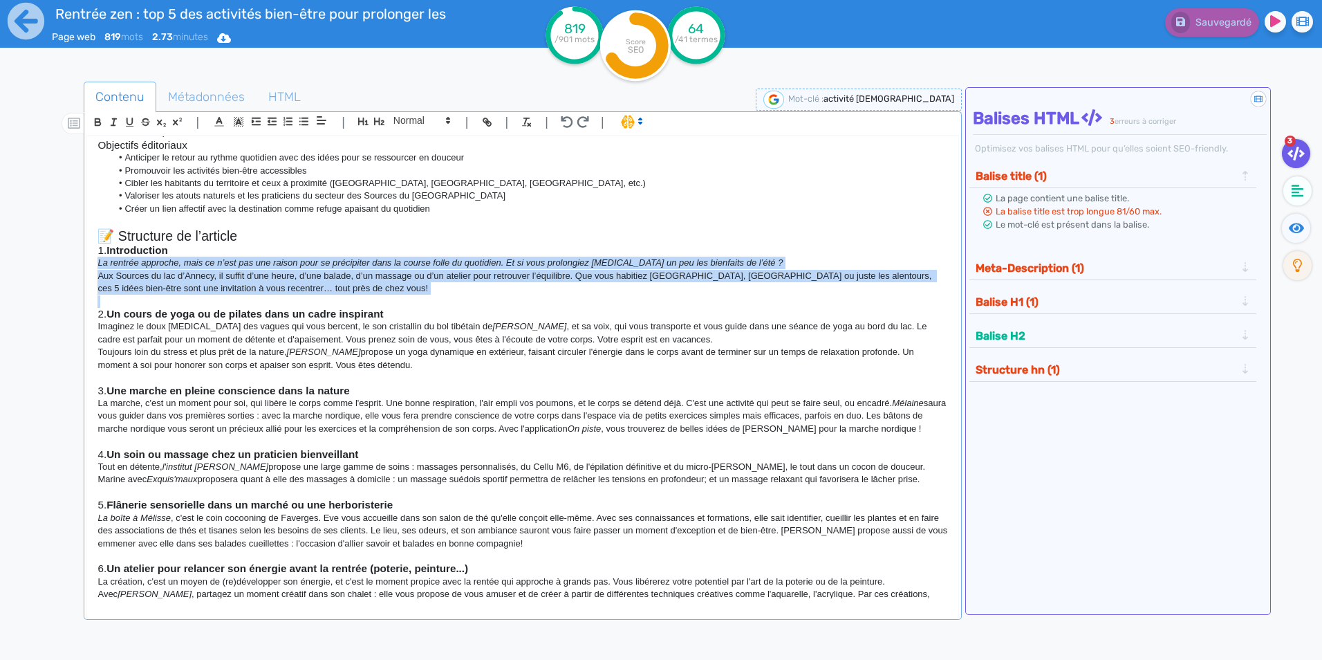
scroll to position [249, 0]
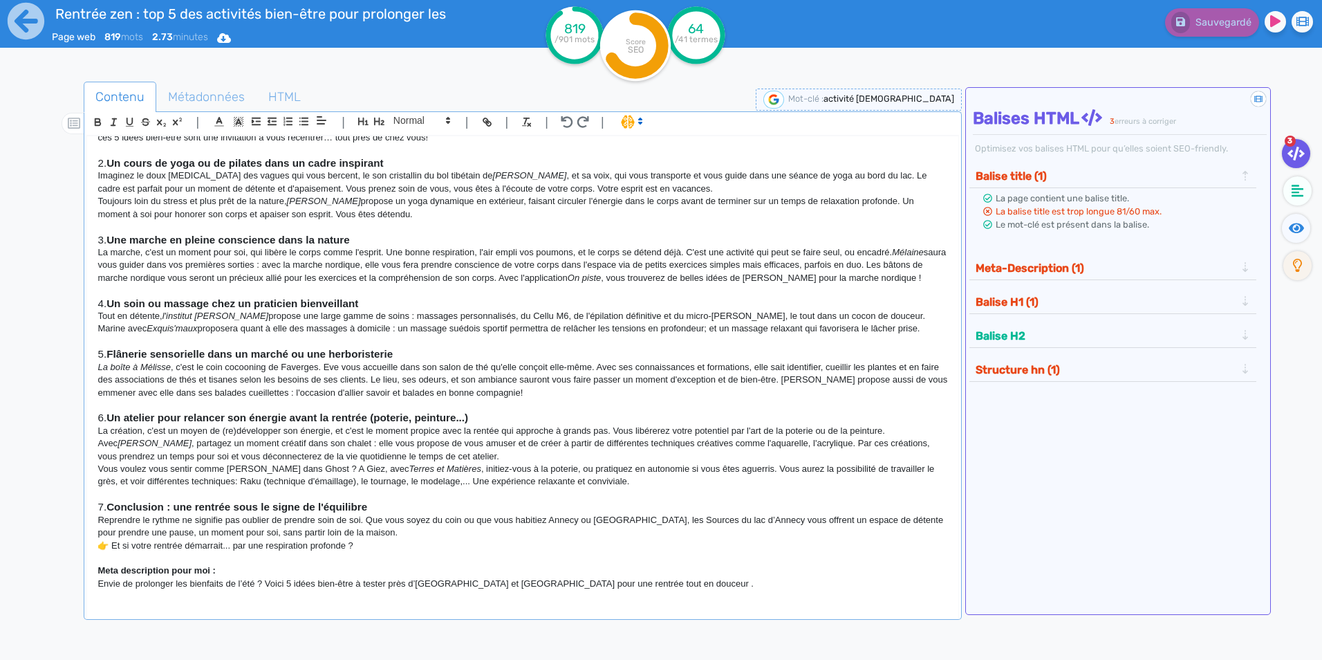
click at [391, 401] on p at bounding box center [523, 405] width 850 height 12
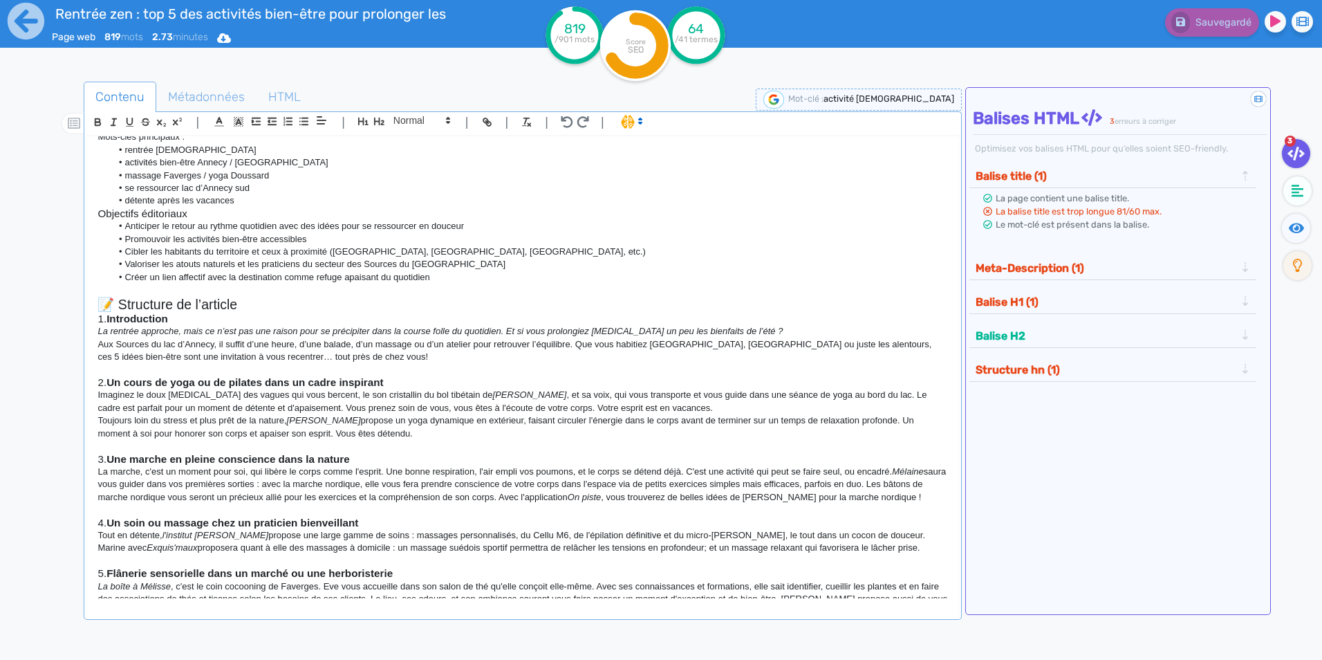
scroll to position [0, 0]
